Goal: Information Seeking & Learning: Learn about a topic

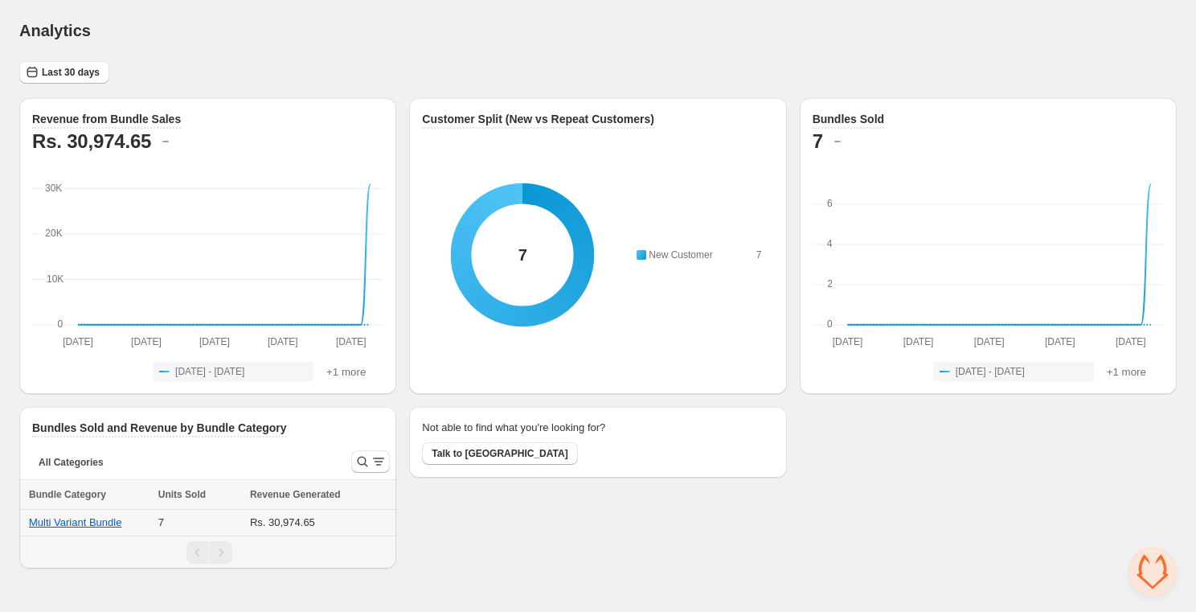
click at [93, 514] on td "Multi Variant Bundle" at bounding box center [86, 523] width 134 height 27
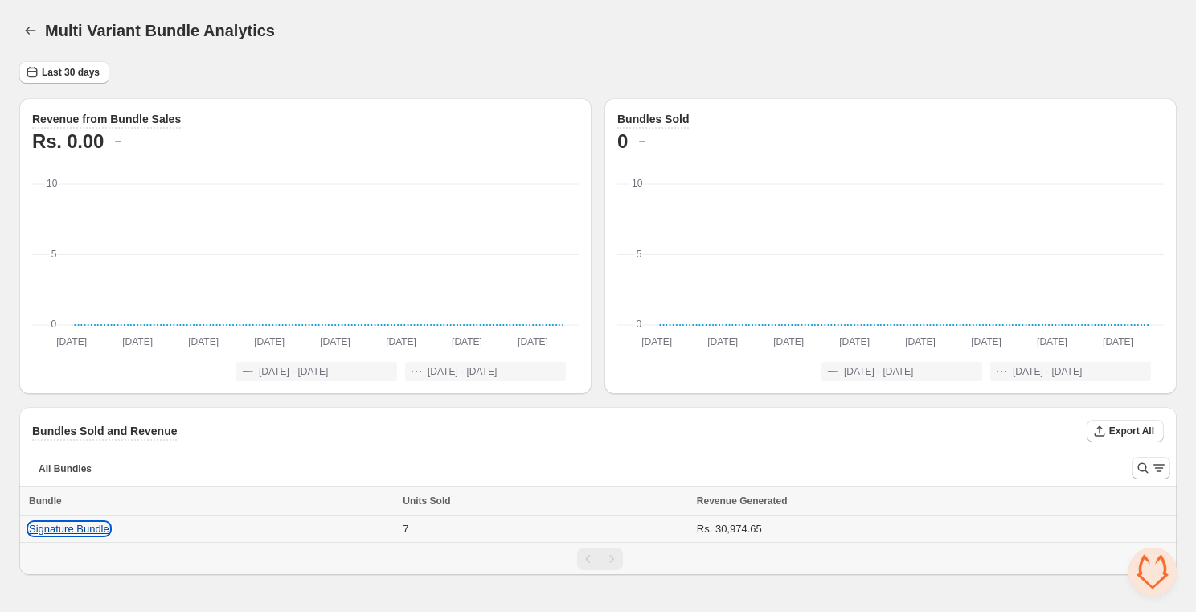
click at [78, 525] on button "Signature Bundle" at bounding box center [69, 529] width 80 height 12
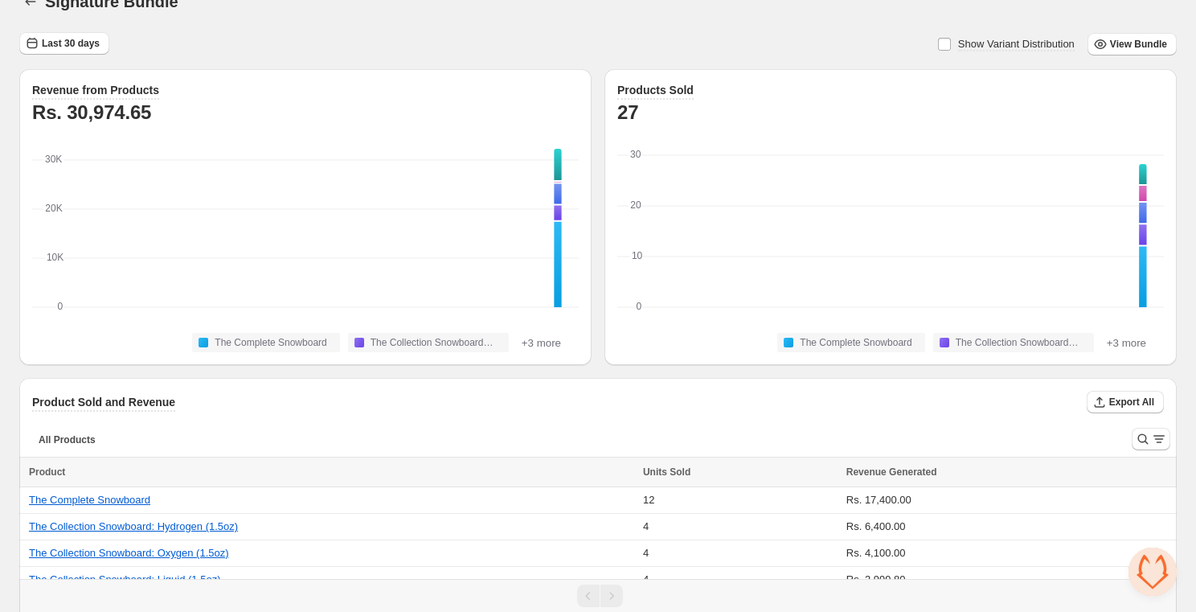
scroll to position [10, 0]
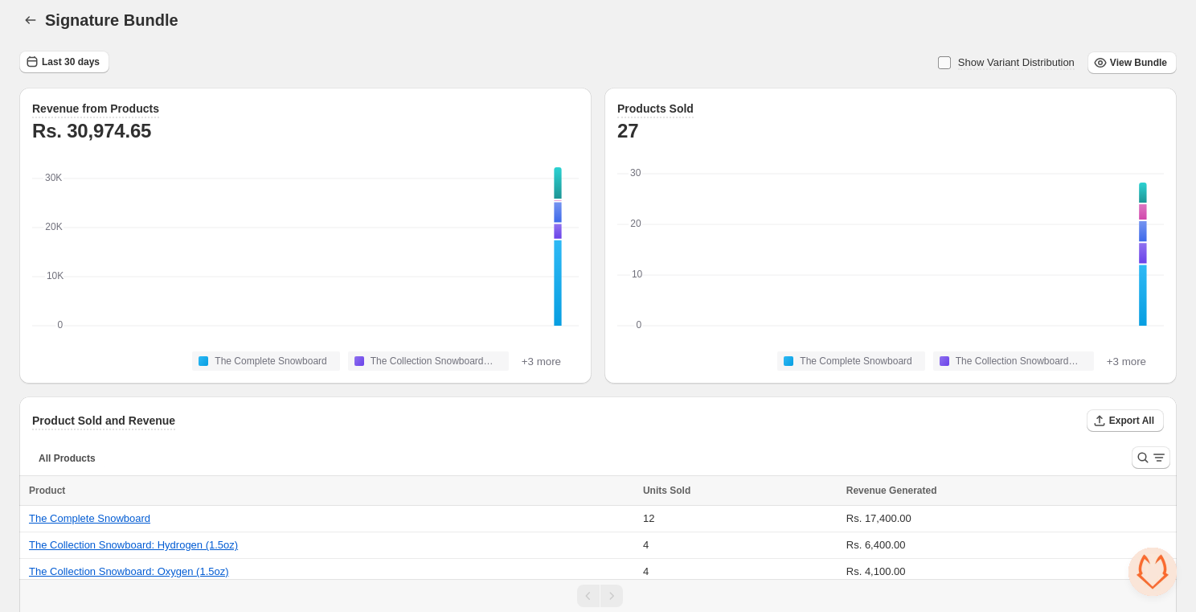
click at [946, 60] on label "Show Variant Distribution" at bounding box center [1007, 62] width 138 height 23
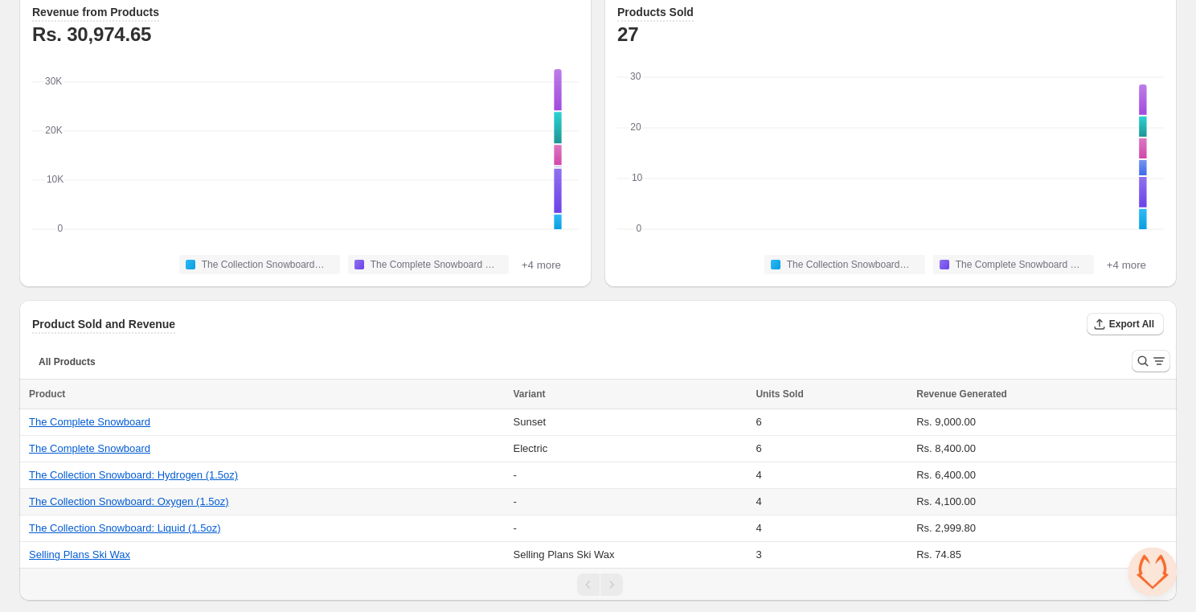
scroll to position [0, 0]
